Goal: Information Seeking & Learning: Learn about a topic

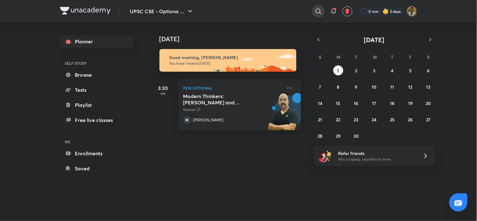
click at [318, 9] on icon at bounding box center [319, 12] width 8 height 8
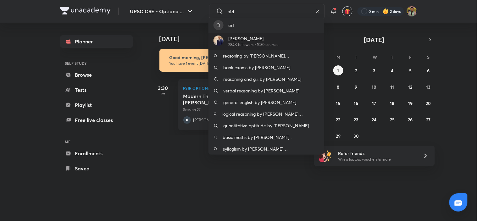
type input "sid"
click at [253, 44] on p "284K followers • 1030 courses" at bounding box center [254, 45] width 50 height 6
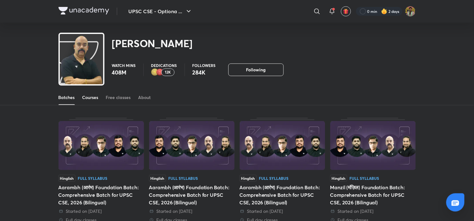
click at [83, 95] on div "Courses" at bounding box center [90, 97] width 16 height 6
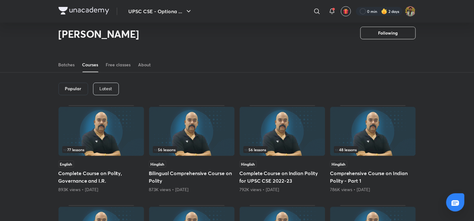
scroll to position [28, 0]
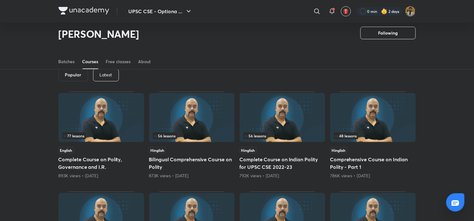
click at [95, 76] on div "Latest" at bounding box center [106, 75] width 26 height 13
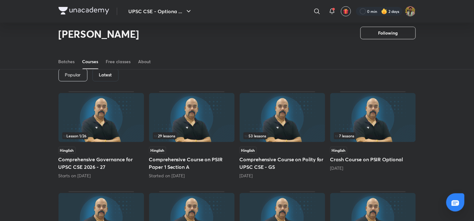
click at [285, 122] on img at bounding box center [283, 117] width 86 height 49
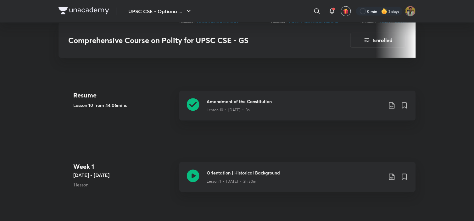
scroll to position [271, 0]
click at [242, 105] on div "Lesson 10 • [DATE] • 3h" at bounding box center [295, 109] width 176 height 8
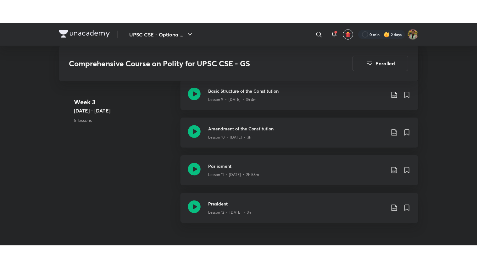
scroll to position [744, 0]
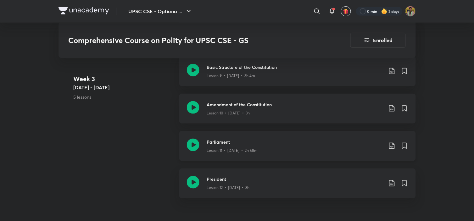
click at [237, 142] on h3 "Parliament" at bounding box center [295, 142] width 176 height 7
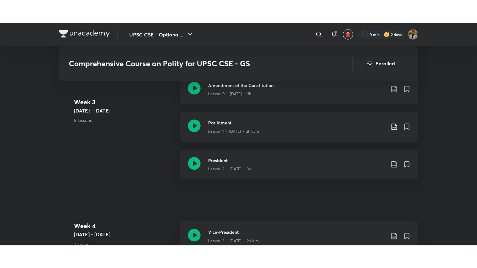
scroll to position [787, 0]
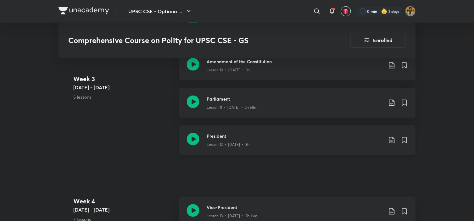
click at [218, 143] on p "Lesson 12 • [DATE] • 3h" at bounding box center [228, 145] width 43 height 6
